Goal: Task Accomplishment & Management: Manage account settings

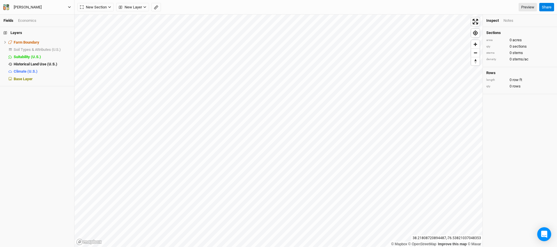
click at [69, 7] on icon "button" at bounding box center [69, 7] width 3 height 3
click at [63, 25] on button "Project Settings" at bounding box center [48, 24] width 46 height 8
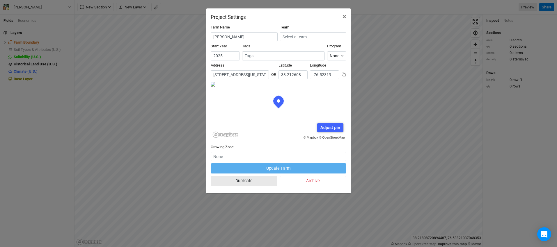
scroll to position [29, 68]
click at [261, 75] on input "[STREET_ADDRESS][US_STATE]" at bounding box center [240, 74] width 58 height 9
click at [266, 75] on input "[STREET_ADDRESS][US_STATE]" at bounding box center [240, 74] width 58 height 9
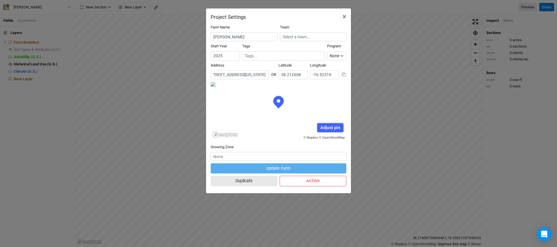
click at [238, 75] on input "[STREET_ADDRESS][US_STATE]" at bounding box center [240, 74] width 58 height 9
click at [343, 16] on span "×" at bounding box center [345, 17] width 4 height 8
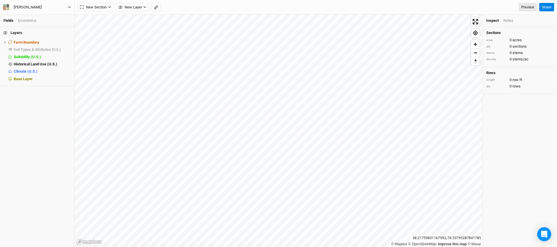
click at [70, 7] on icon "button" at bounding box center [69, 7] width 3 height 2
click at [56, 24] on button "Project Settings" at bounding box center [48, 24] width 46 height 8
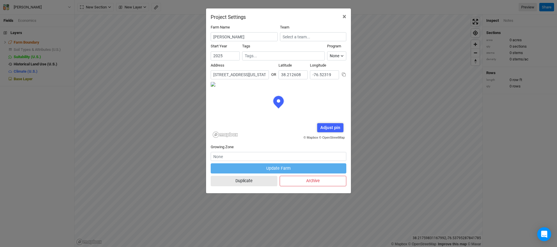
scroll to position [0, 79]
drag, startPoint x: 215, startPoint y: 75, endPoint x: 240, endPoint y: 76, distance: 24.8
click at [240, 76] on input "[STREET_ADDRESS][US_STATE]" at bounding box center [240, 74] width 58 height 9
click at [296, 75] on input "38.212608" at bounding box center [293, 74] width 29 height 9
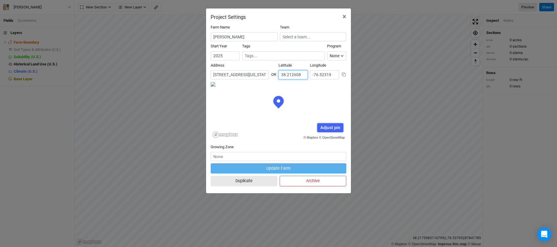
click at [296, 75] on input "38.212608" at bounding box center [293, 74] width 29 height 9
click at [322, 76] on input "-76.52319" at bounding box center [324, 74] width 29 height 9
